Goal: Information Seeking & Learning: Learn about a topic

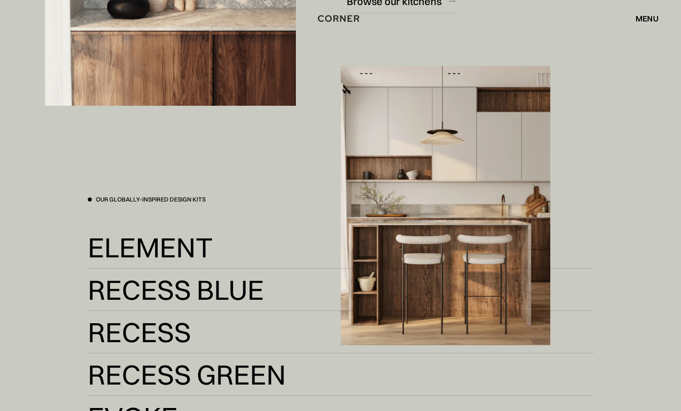
scroll to position [1856, 0]
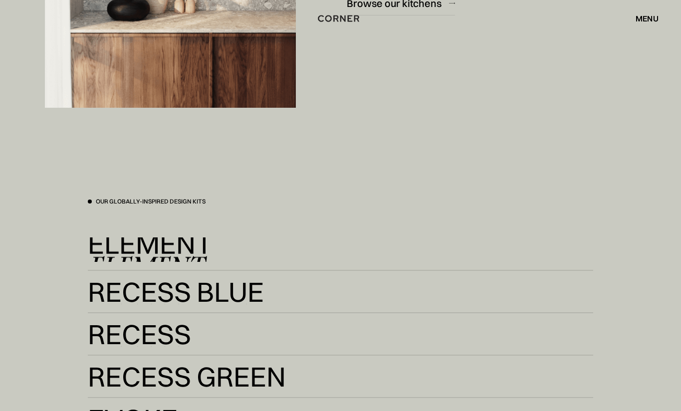
click at [458, 220] on img at bounding box center [446, 205] width 210 height 279
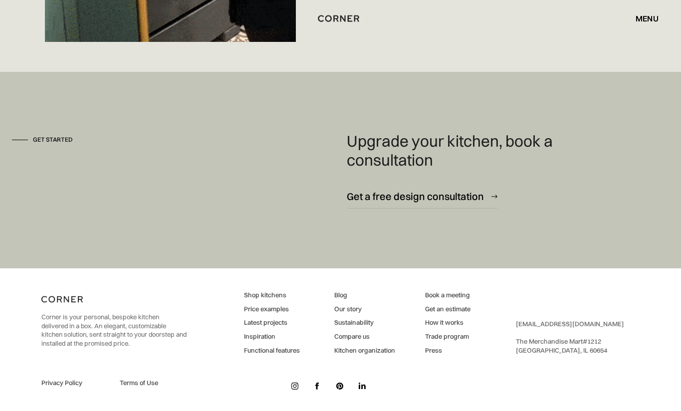
scroll to position [6908, 0]
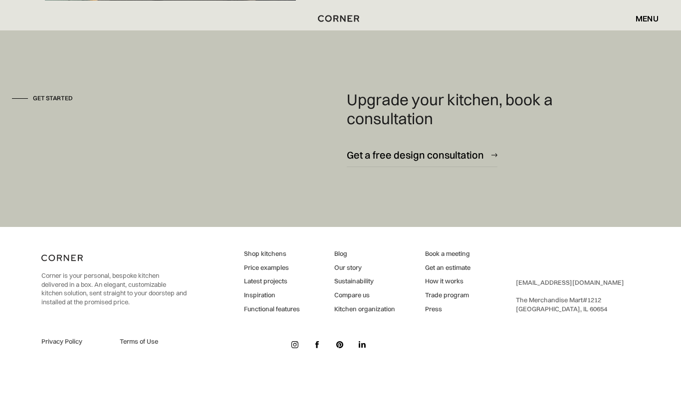
click at [247, 253] on link "Shop kitchens" at bounding box center [272, 253] width 56 height 9
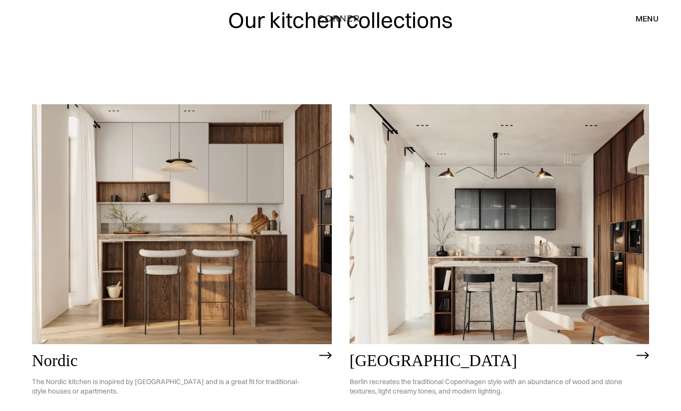
scroll to position [52, 0]
click at [590, 260] on img at bounding box center [500, 224] width 300 height 240
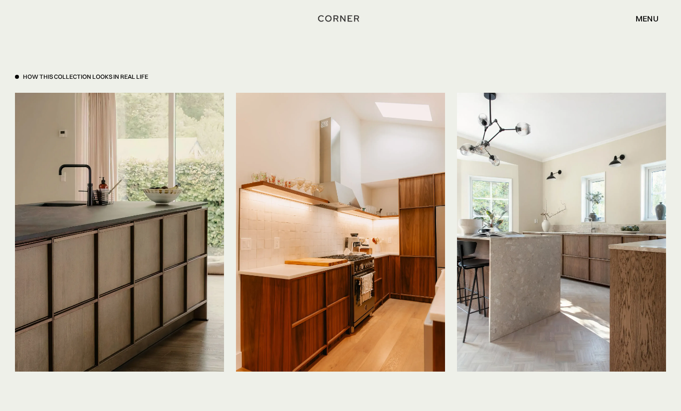
scroll to position [2406, 0]
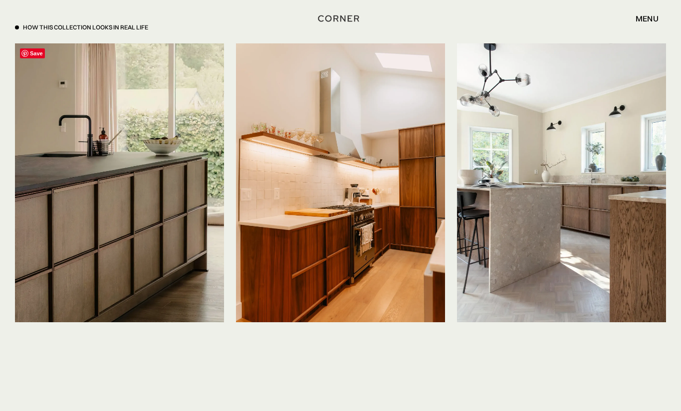
click at [135, 260] on img at bounding box center [119, 182] width 209 height 279
click at [100, 197] on img at bounding box center [119, 182] width 209 height 279
click at [71, 26] on div "Shop Kitchens Shop Kitchens How it works How it works Projects Projects Inspira…" at bounding box center [340, 18] width 681 height 17
click at [66, 97] on img at bounding box center [119, 182] width 209 height 279
click at [526, 162] on img at bounding box center [561, 182] width 209 height 279
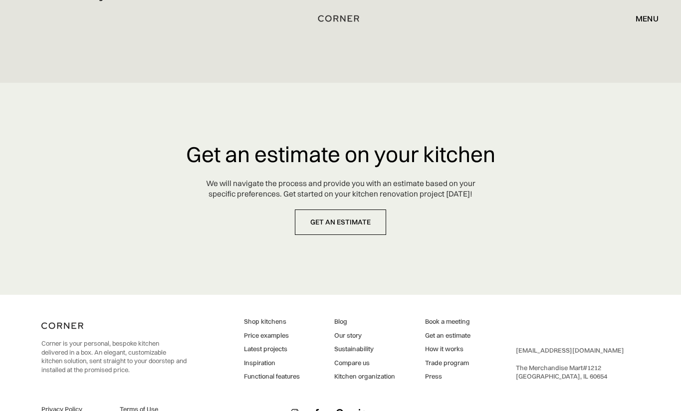
scroll to position [4803, 0]
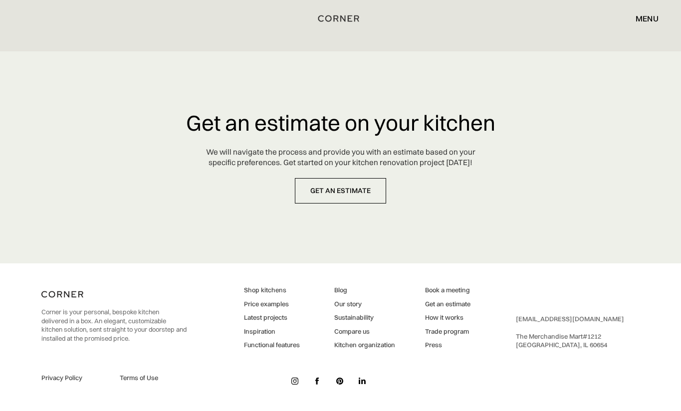
click at [270, 291] on link "Shop kitchens" at bounding box center [272, 290] width 56 height 9
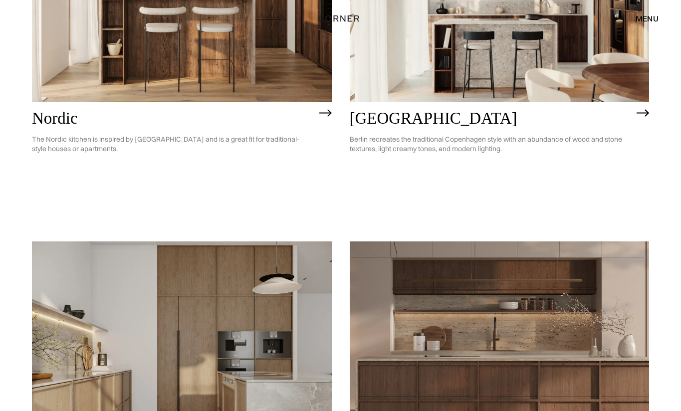
scroll to position [489, 0]
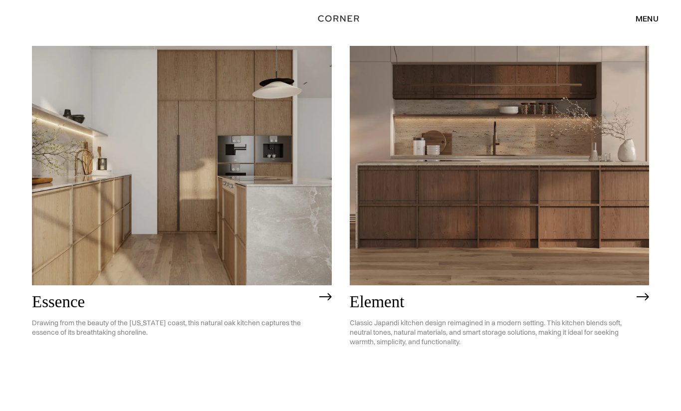
click at [150, 190] on img at bounding box center [182, 166] width 300 height 240
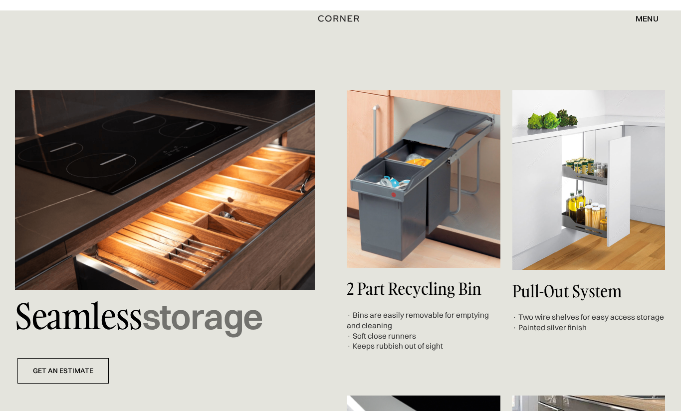
scroll to position [3312, 0]
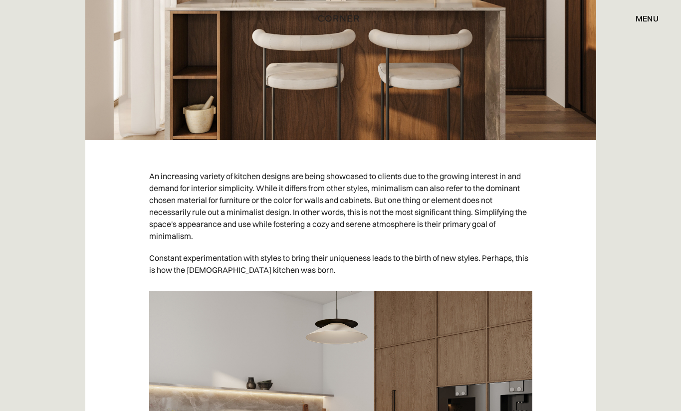
scroll to position [472, 0]
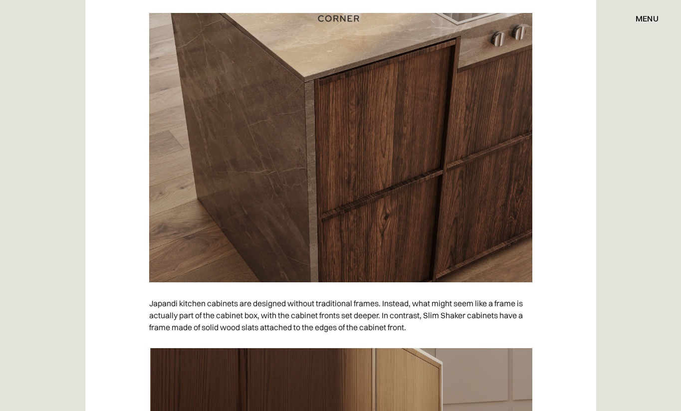
scroll to position [3644, 0]
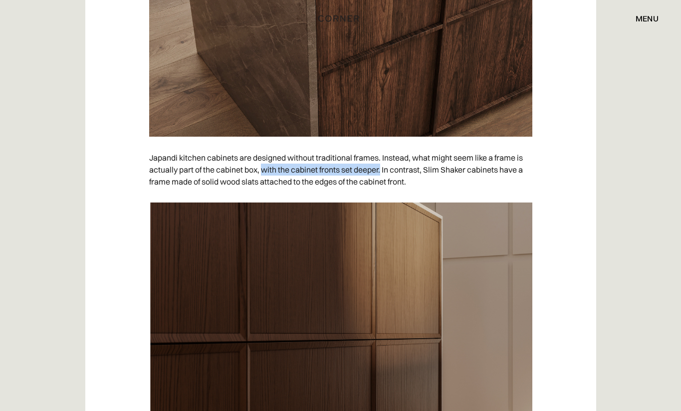
drag, startPoint x: 263, startPoint y: 171, endPoint x: 381, endPoint y: 169, distance: 117.8
click at [381, 169] on p "Japandi kitchen cabinets are designed without traditional frames. Instead, what…" at bounding box center [340, 170] width 383 height 46
copy p "with the cabinet fronts set deeper."
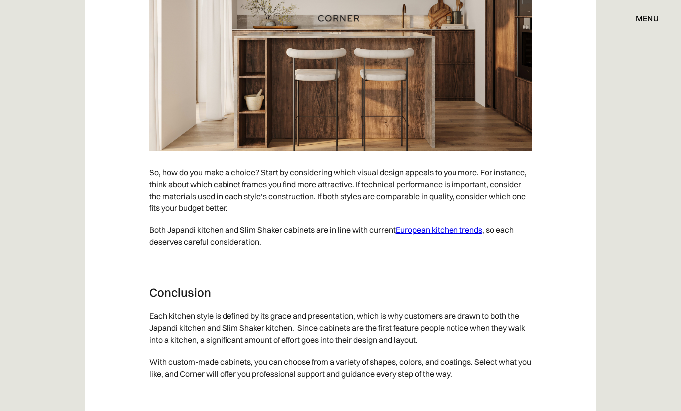
scroll to position [5102, 0]
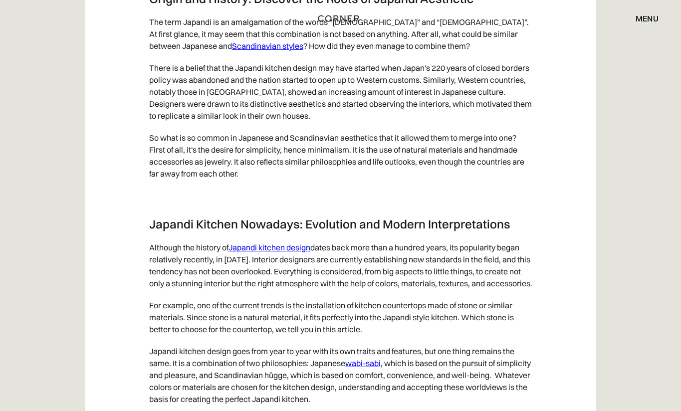
scroll to position [1126, 0]
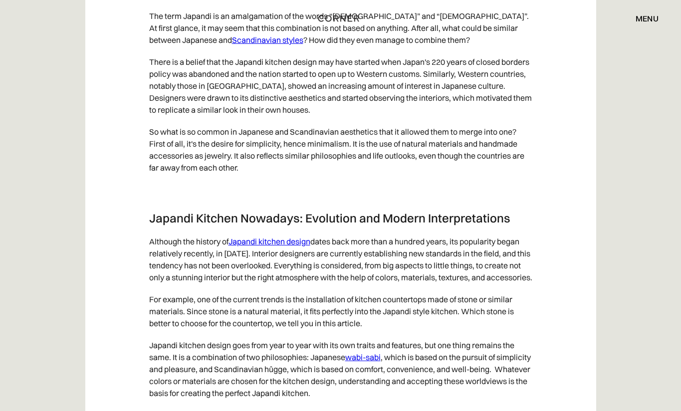
click at [258, 241] on link "Japandi kitchen design" at bounding box center [270, 242] width 82 height 10
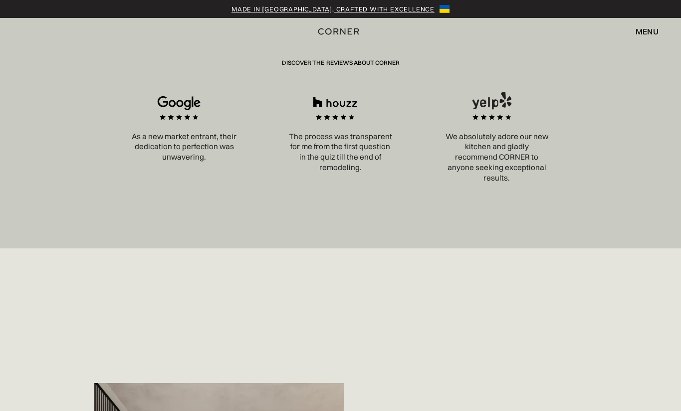
scroll to position [1509, 0]
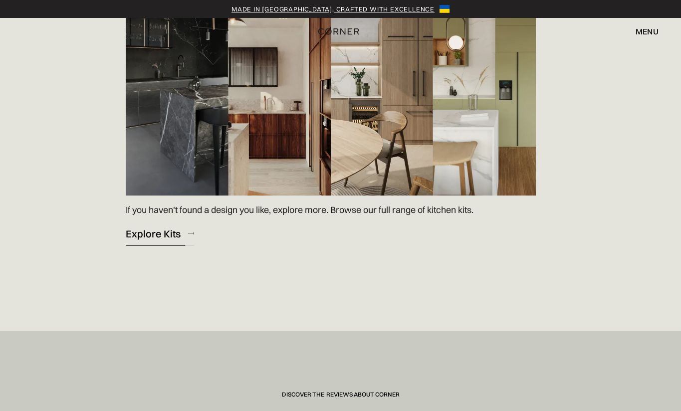
click at [163, 235] on div "Explore Kits" at bounding box center [153, 233] width 55 height 13
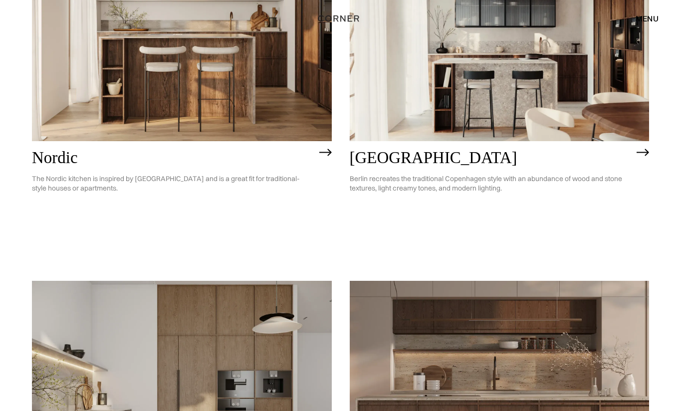
scroll to position [466, 0]
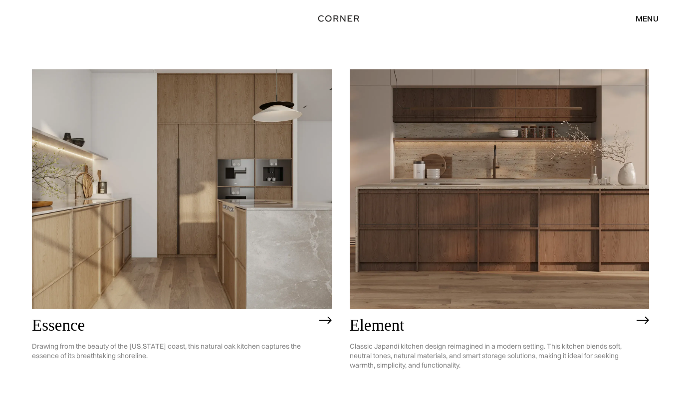
click at [163, 234] on img at bounding box center [182, 189] width 300 height 240
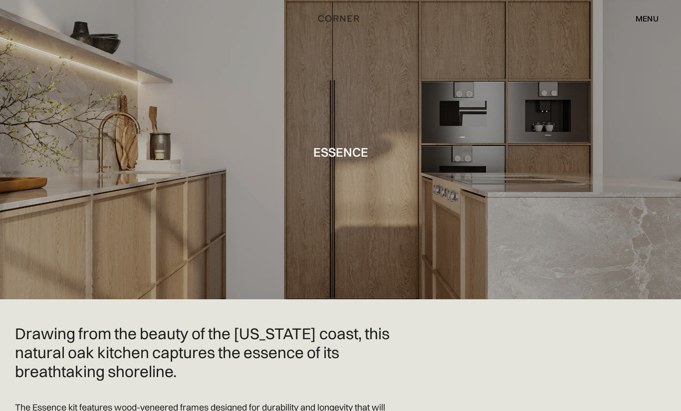
click at [166, 232] on div at bounding box center [340, 149] width 681 height 299
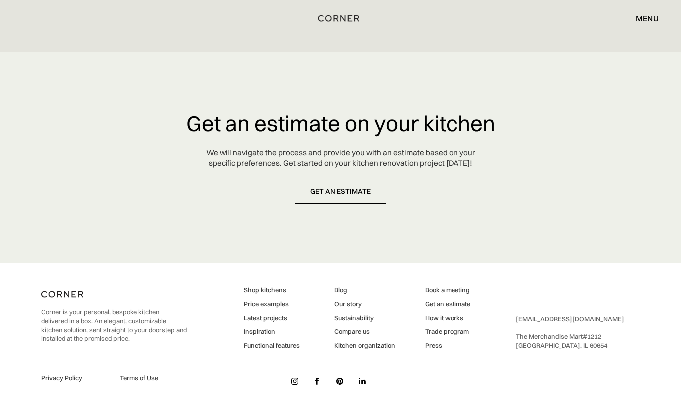
scroll to position [4711, 0]
